Goal: Task Accomplishment & Management: Use online tool/utility

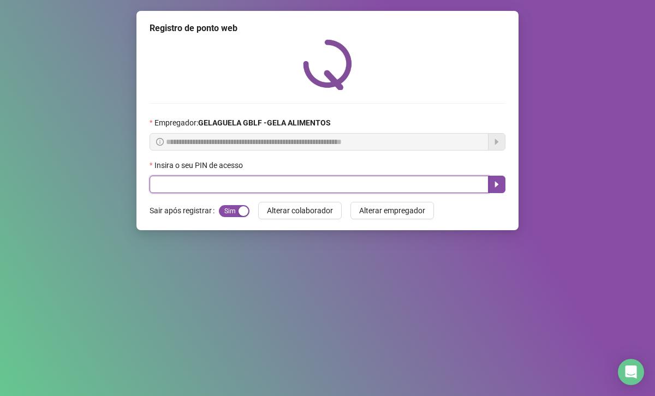
click at [213, 187] on input "text" at bounding box center [319, 184] width 339 height 17
type input "*****"
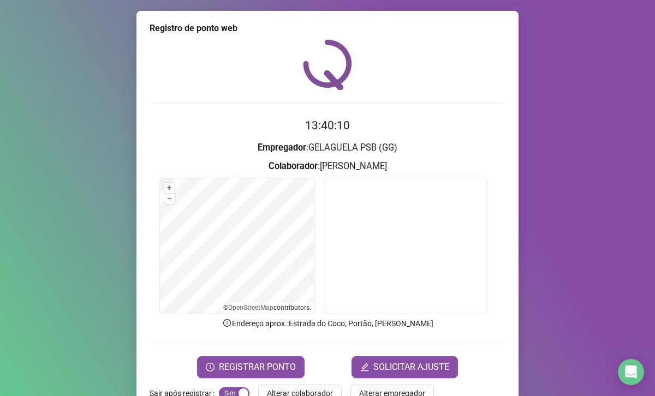
scroll to position [30, 0]
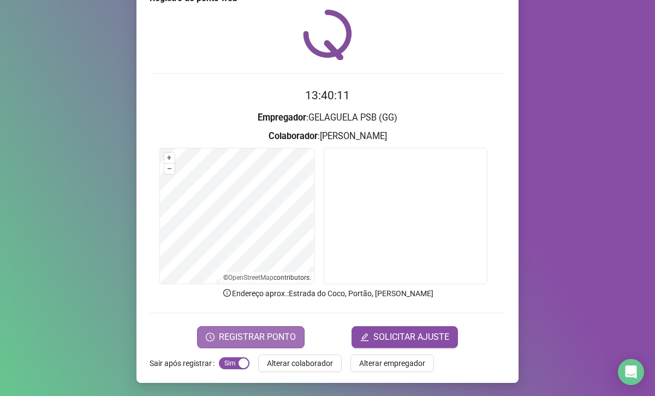
click at [230, 339] on span "REGISTRAR PONTO" at bounding box center [257, 337] width 77 height 13
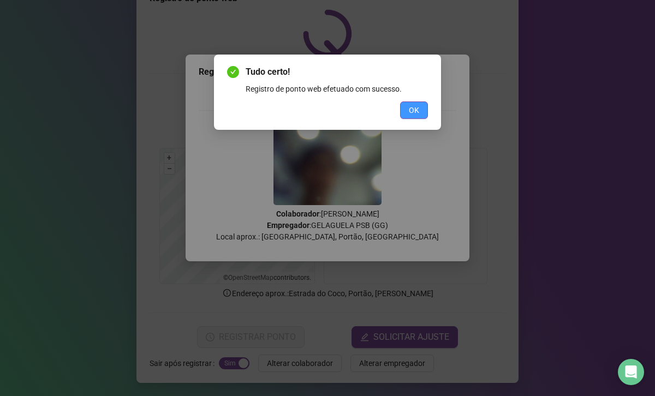
click at [407, 106] on button "OK" at bounding box center [414, 110] width 28 height 17
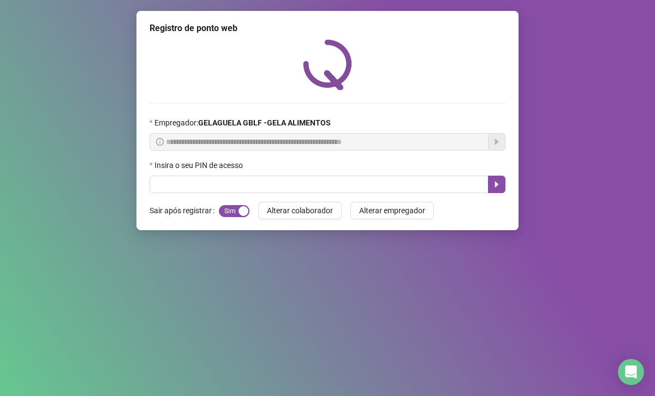
scroll to position [0, 0]
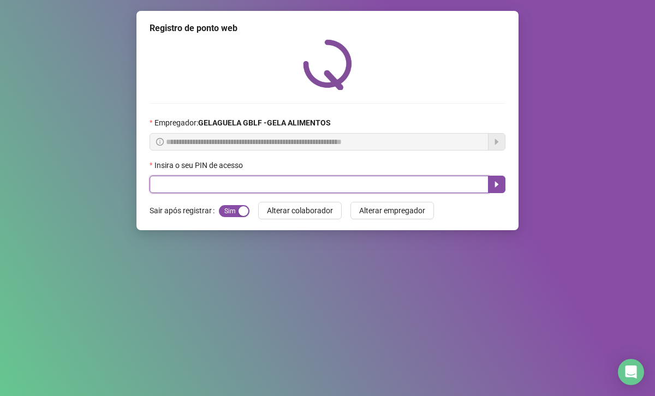
click at [306, 182] on input "text" at bounding box center [319, 184] width 339 height 17
type input "*****"
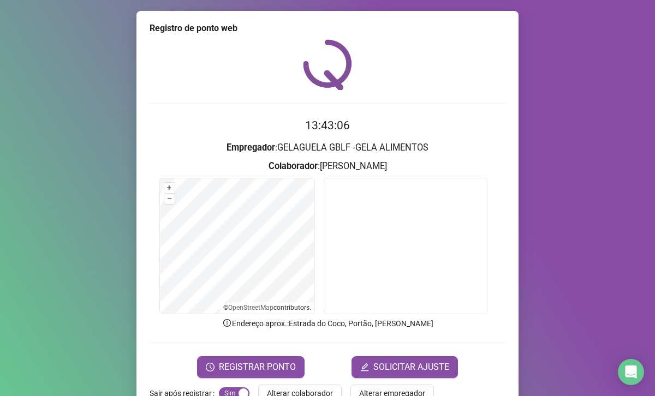
click at [598, 50] on div "Registro de ponto web 13:43:06 Empregador : GELAGUELA GBLF -GELA ALIMENTOS Cola…" at bounding box center [327, 198] width 655 height 396
click at [241, 375] on button "REGISTRAR PONTO" at bounding box center [251, 367] width 108 height 22
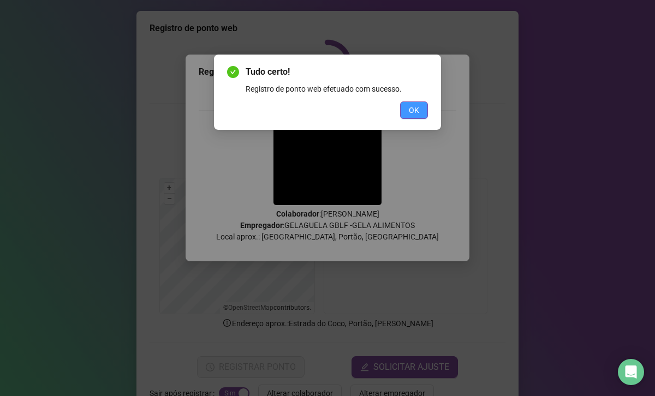
click at [414, 110] on span "OK" at bounding box center [414, 110] width 10 height 12
